Goal: Information Seeking & Learning: Learn about a topic

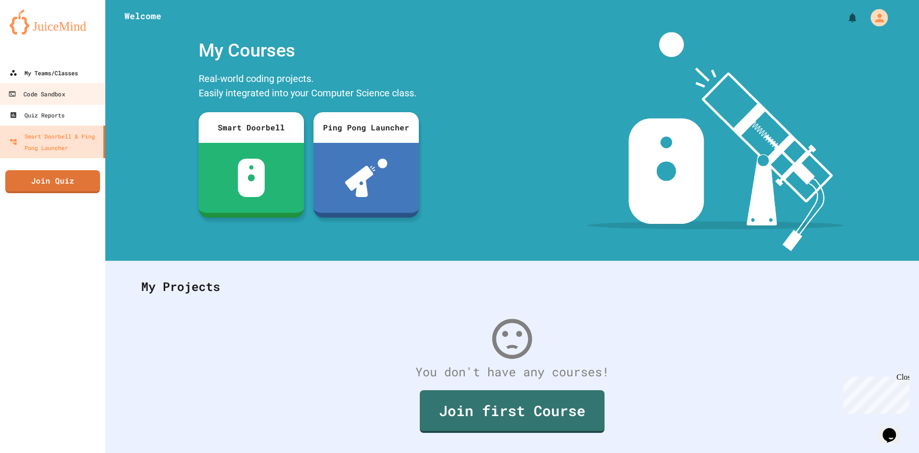
click at [56, 82] on link "My Teams/Classes" at bounding box center [52, 72] width 105 height 21
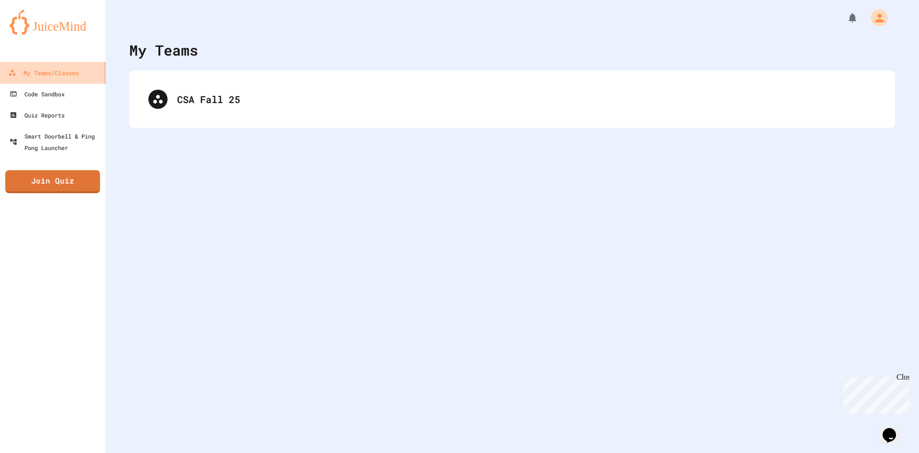
click at [61, 66] on link "My Teams/Classes" at bounding box center [53, 73] width 109 height 22
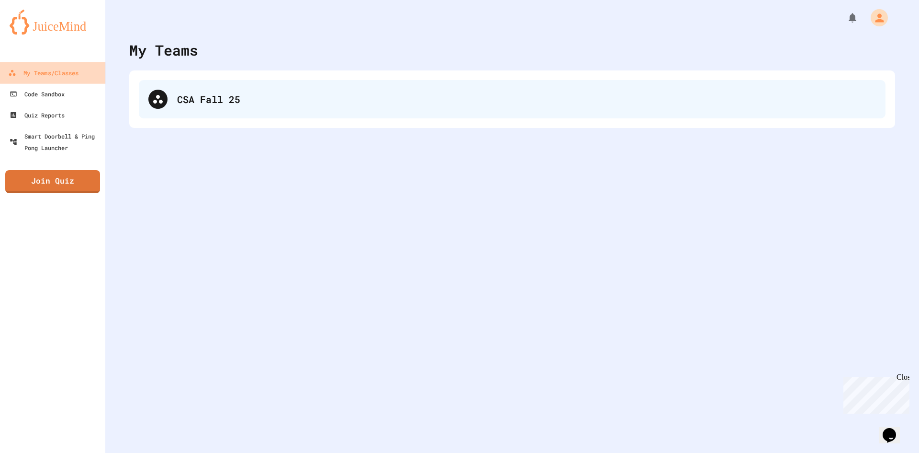
click at [261, 91] on div "CSA Fall 25" at bounding box center [512, 99] width 747 height 38
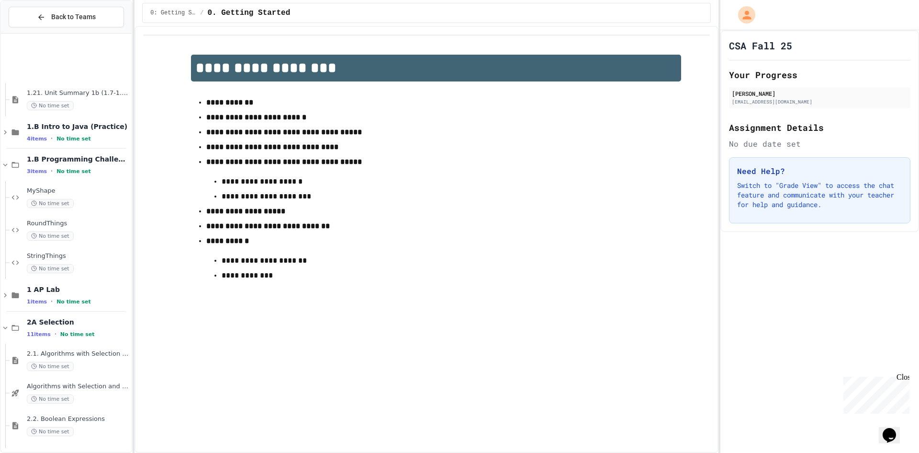
scroll to position [1341, 0]
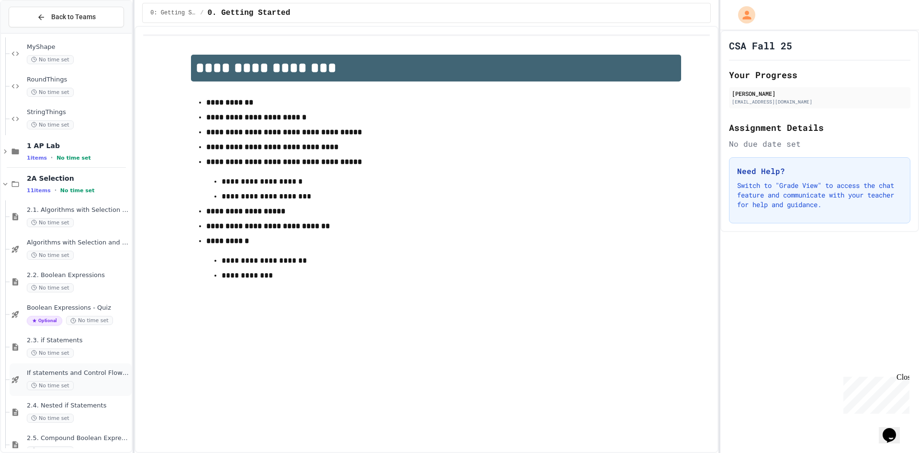
click at [69, 381] on span "No time set" at bounding box center [50, 385] width 47 height 9
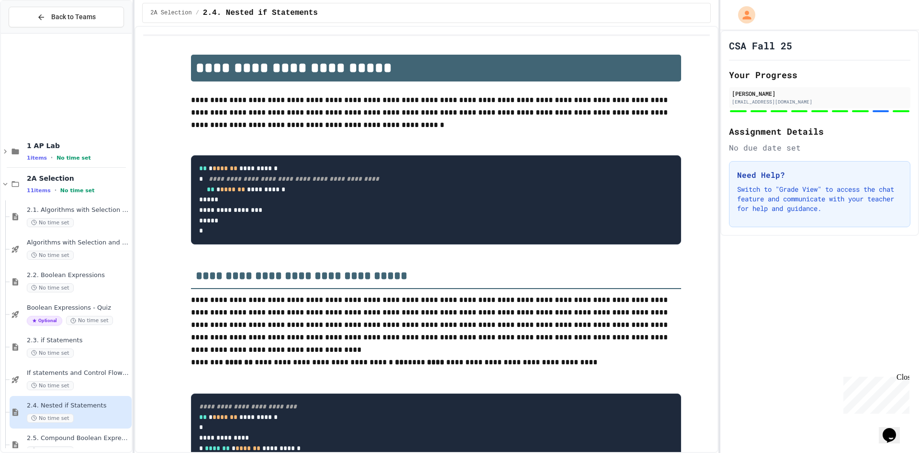
scroll to position [1490, 0]
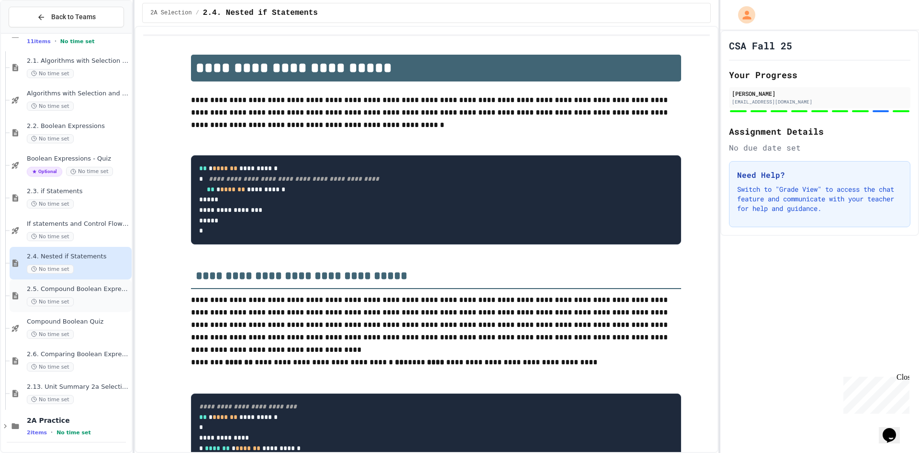
click at [65, 293] on div "2.5. Compound Boolean Expressions No time set" at bounding box center [78, 295] width 103 height 21
